Goal: Task Accomplishment & Management: Manage account settings

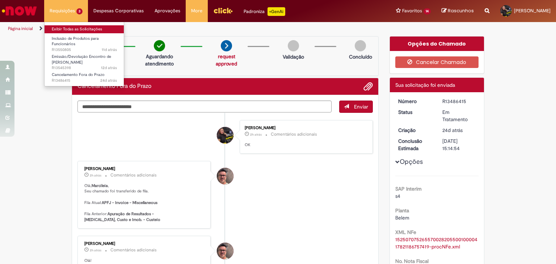
click at [70, 31] on link "Exibir Todas as Solicitações" at bounding box center [85, 29] width 80 height 8
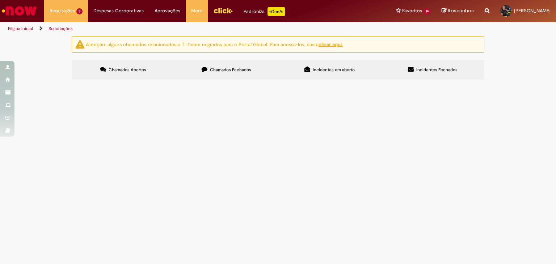
click at [0, 0] on span "inclusão de item para Venda funcionário" at bounding box center [0, 0] width 0 height 0
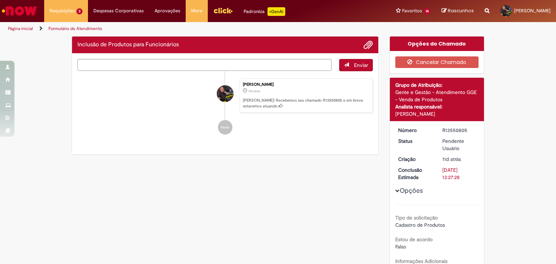
click at [254, 128] on ul "[PERSON_NAME] 11d atrás 11 dias atrás [PERSON_NAME]! Recebemos seu chamado R135…" at bounding box center [224, 106] width 295 height 71
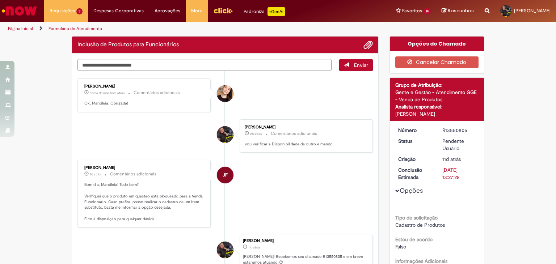
drag, startPoint x: 129, startPoint y: 126, endPoint x: 211, endPoint y: 125, distance: 82.5
click at [132, 125] on li "[PERSON_NAME] 2h atrás 2 horas atrás Comentários adicionais vou verificar a Dis…" at bounding box center [224, 136] width 295 height 34
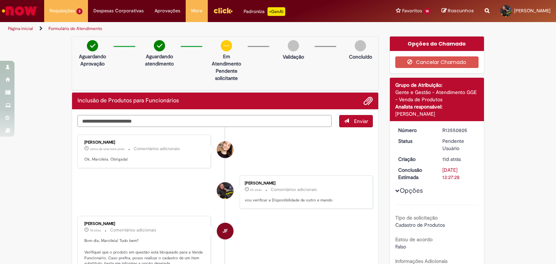
click at [242, 126] on textarea "Digite sua mensagem aqui..." at bounding box center [204, 121] width 254 height 12
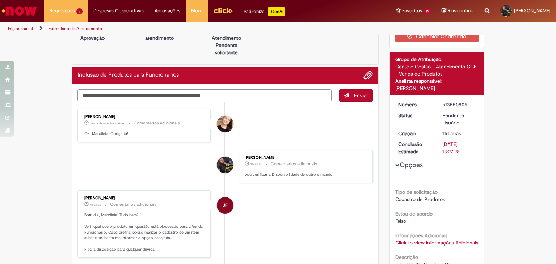
scroll to position [72, 0]
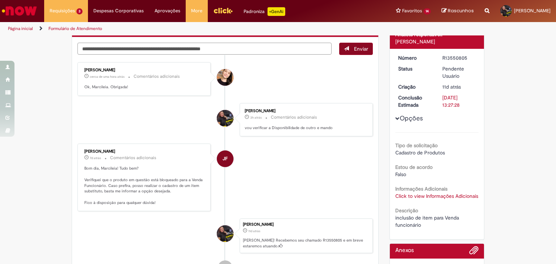
type textarea "**********"
click at [356, 48] on span "Enviar" at bounding box center [361, 49] width 14 height 7
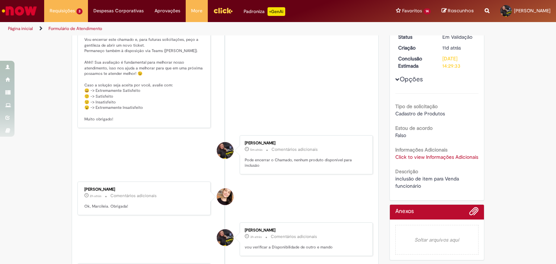
scroll to position [0, 0]
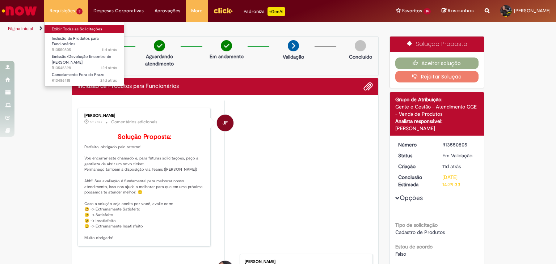
click at [62, 25] on link "Exibir Todas as Solicitações" at bounding box center [85, 29] width 80 height 8
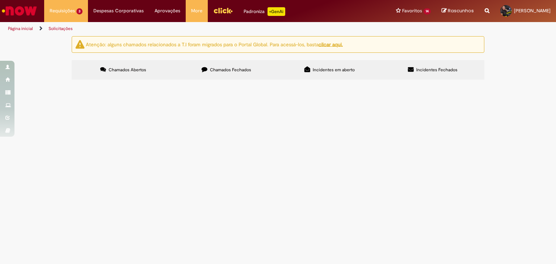
click at [0, 0] on span "inclusão de item para Venda funcionário" at bounding box center [0, 0] width 0 height 0
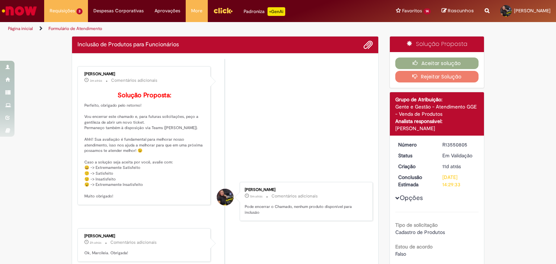
click at [456, 125] on span "Grupo de Atribuição: Gente e Gestão - Atendimento GGE - Venda de Produtos Anali…" at bounding box center [437, 114] width 84 height 36
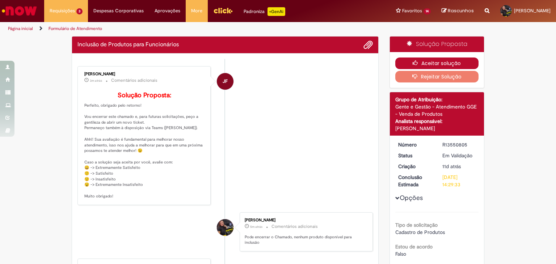
click at [433, 60] on button "Aceitar solução" at bounding box center [437, 64] width 84 height 12
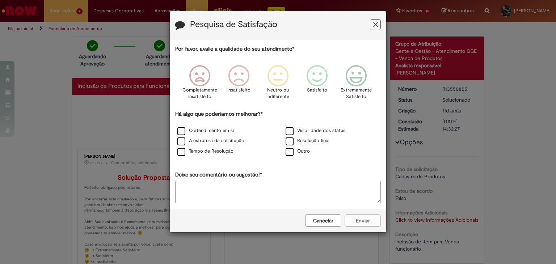
drag, startPoint x: 373, startPoint y: 24, endPoint x: 359, endPoint y: 51, distance: 30.9
click at [373, 26] on icon "Feedback" at bounding box center [375, 25] width 5 height 8
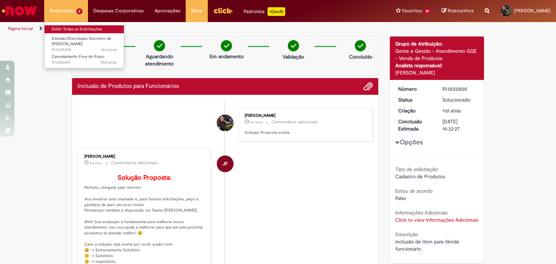
click at [69, 29] on link "Exibir Todas as Solicitações" at bounding box center [85, 29] width 80 height 8
